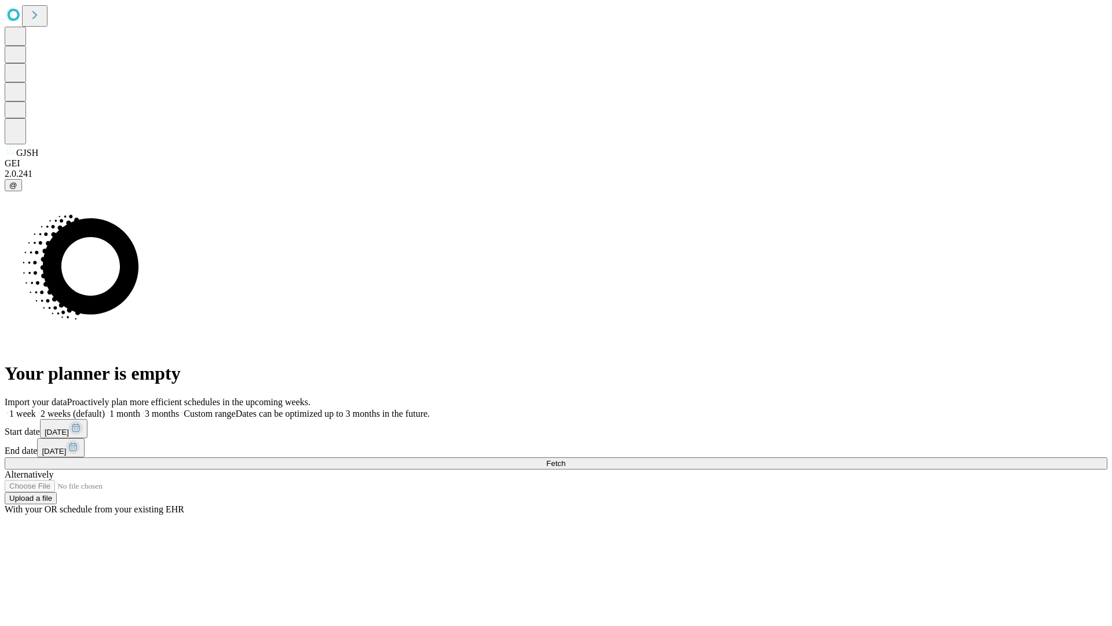
click at [565, 459] on span "Fetch" at bounding box center [555, 463] width 19 height 9
